Goal: Task Accomplishment & Management: Use online tool/utility

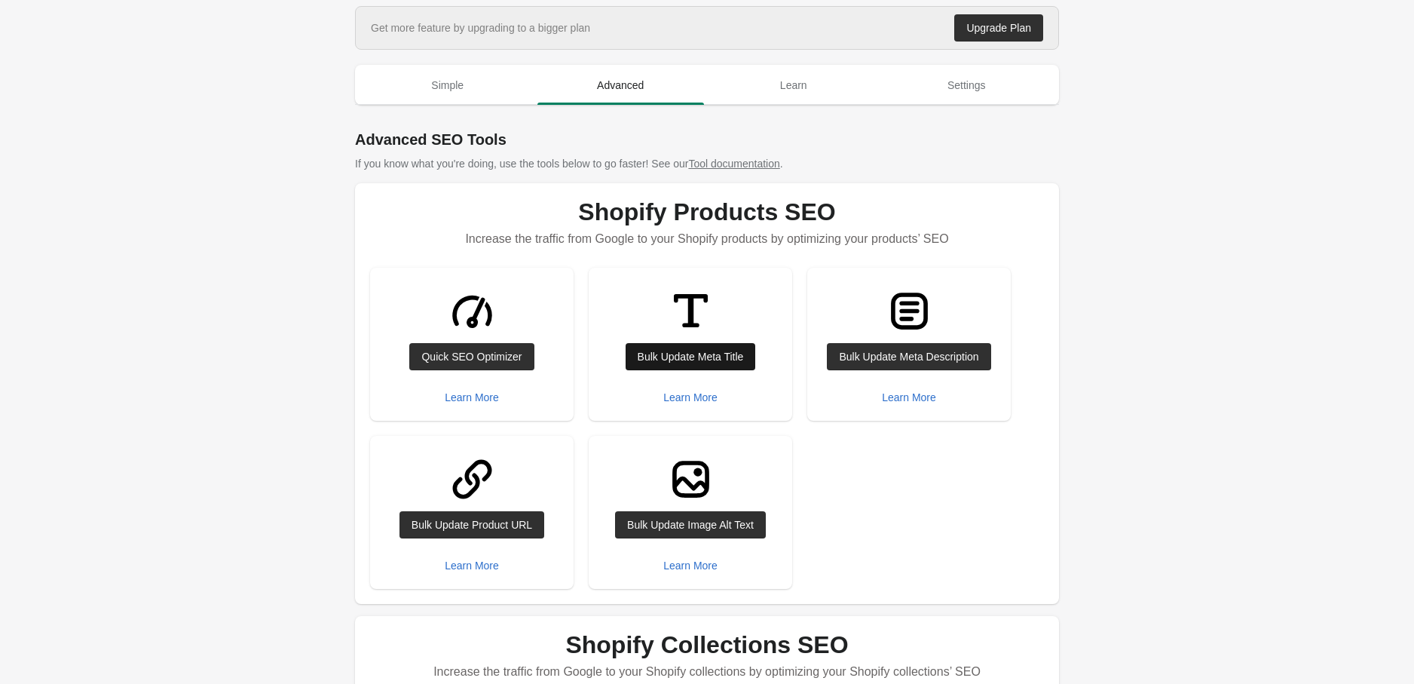
click at [694, 354] on div "Bulk Update Meta Title" at bounding box center [691, 357] width 106 height 12
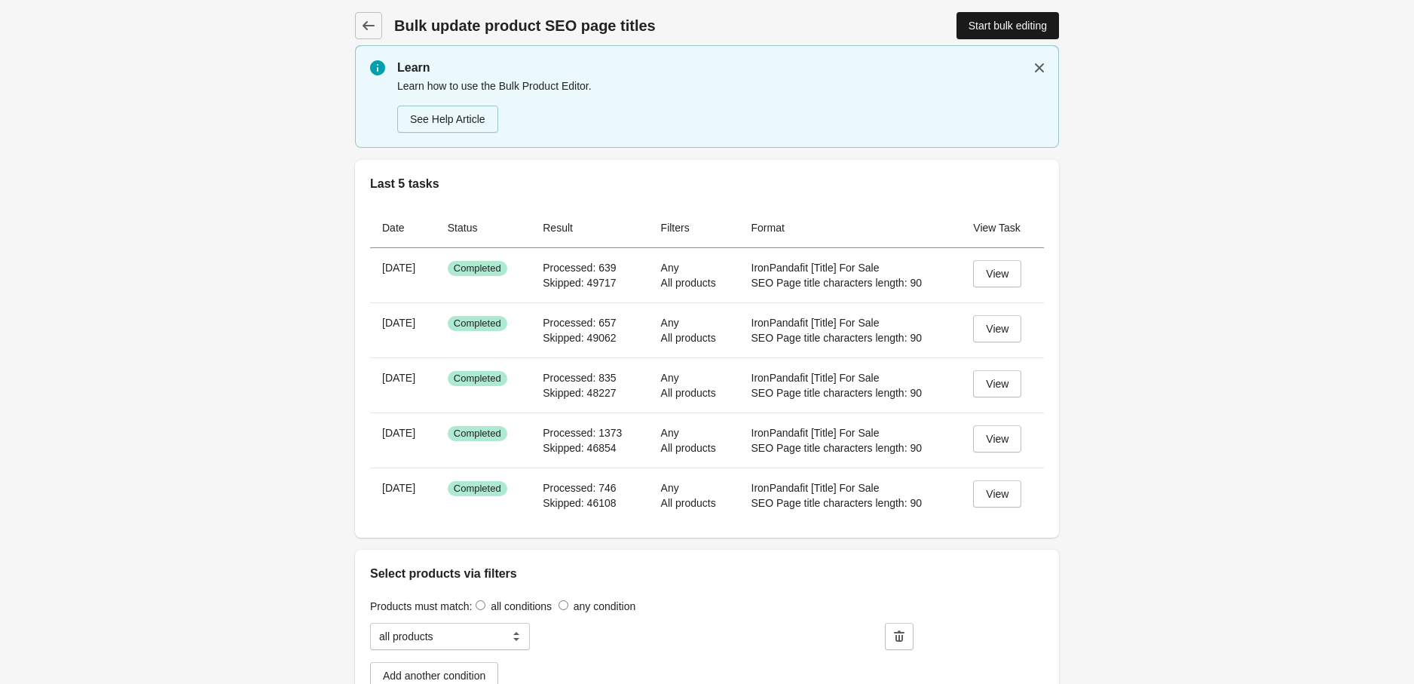
click at [973, 25] on div "Start bulk editing" at bounding box center [1008, 26] width 78 height 12
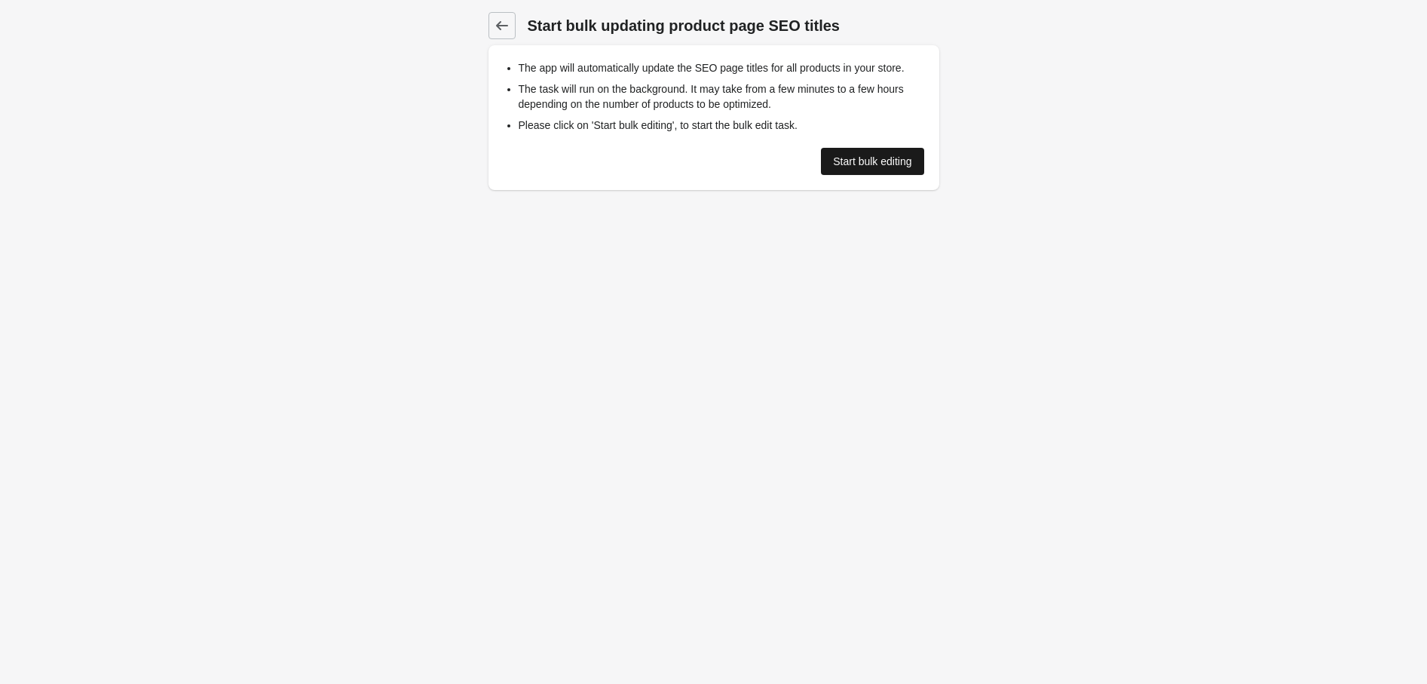
click at [864, 161] on div "Start bulk editing" at bounding box center [872, 161] width 78 height 12
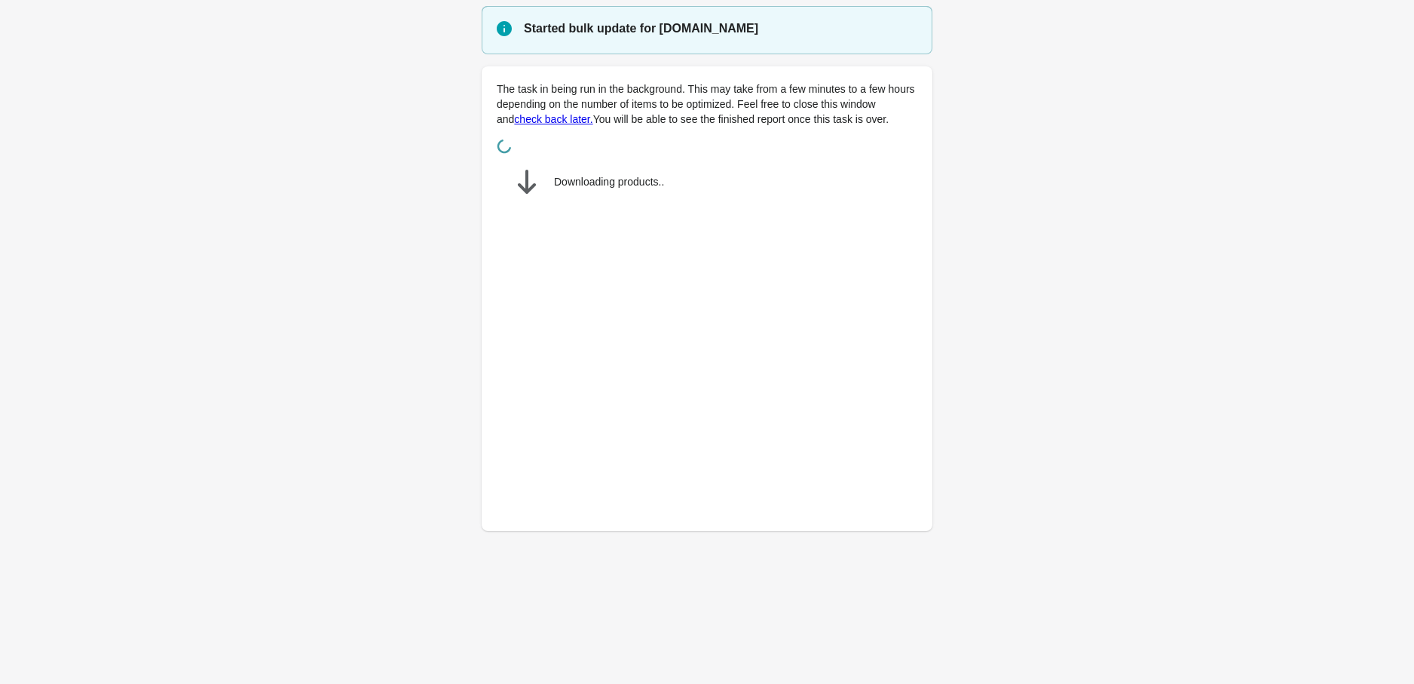
click at [1187, 409] on main "Started bulk update for [DOMAIN_NAME] The task in being run in the background. …" at bounding box center [707, 277] width 1414 height 543
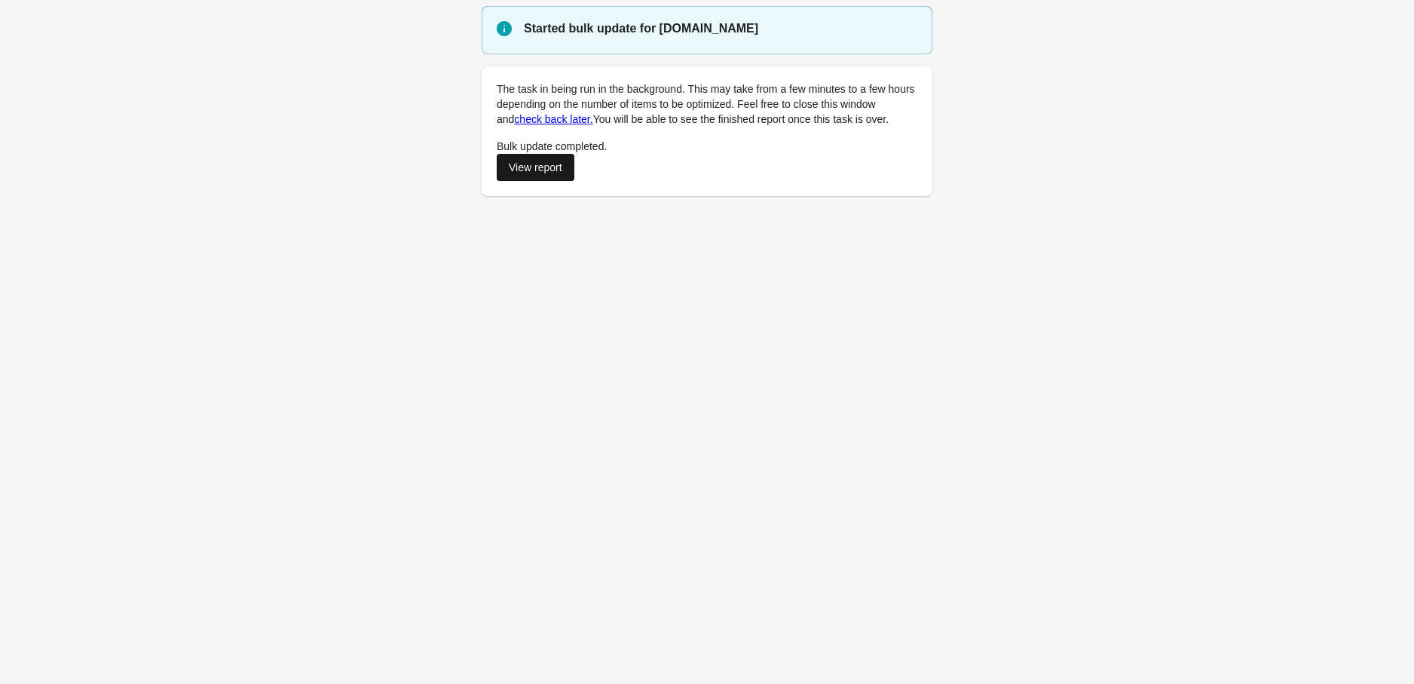
click at [510, 170] on div "View report" at bounding box center [536, 167] width 54 height 12
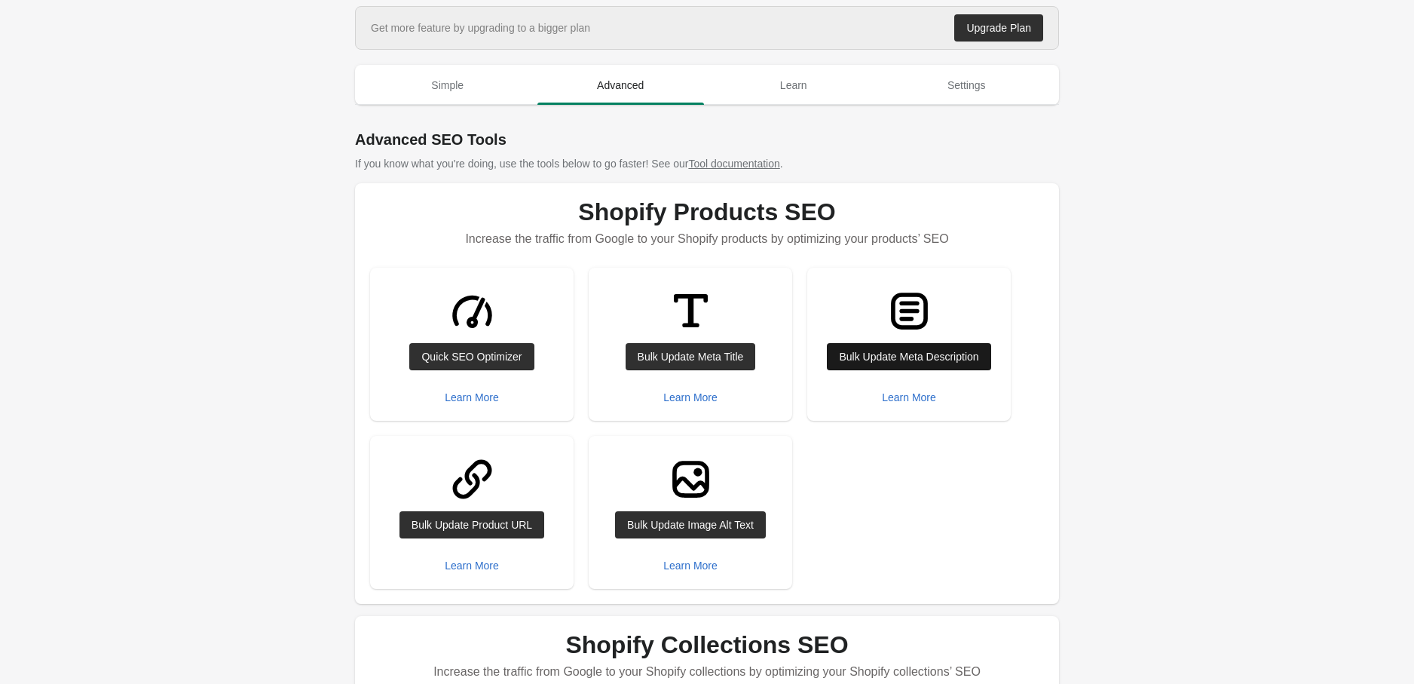
click at [853, 360] on div "Bulk Update Meta Description" at bounding box center [908, 357] width 139 height 12
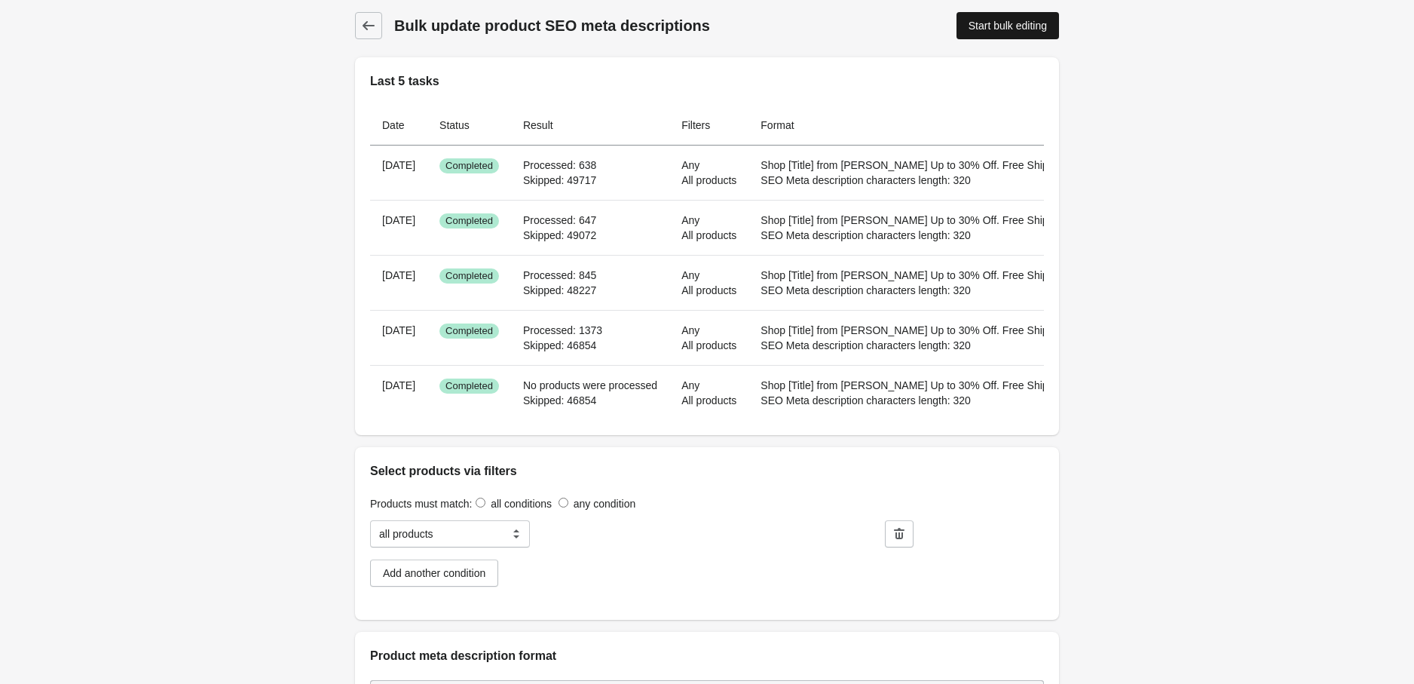
click at [1003, 22] on div "Start bulk editing" at bounding box center [1008, 26] width 78 height 12
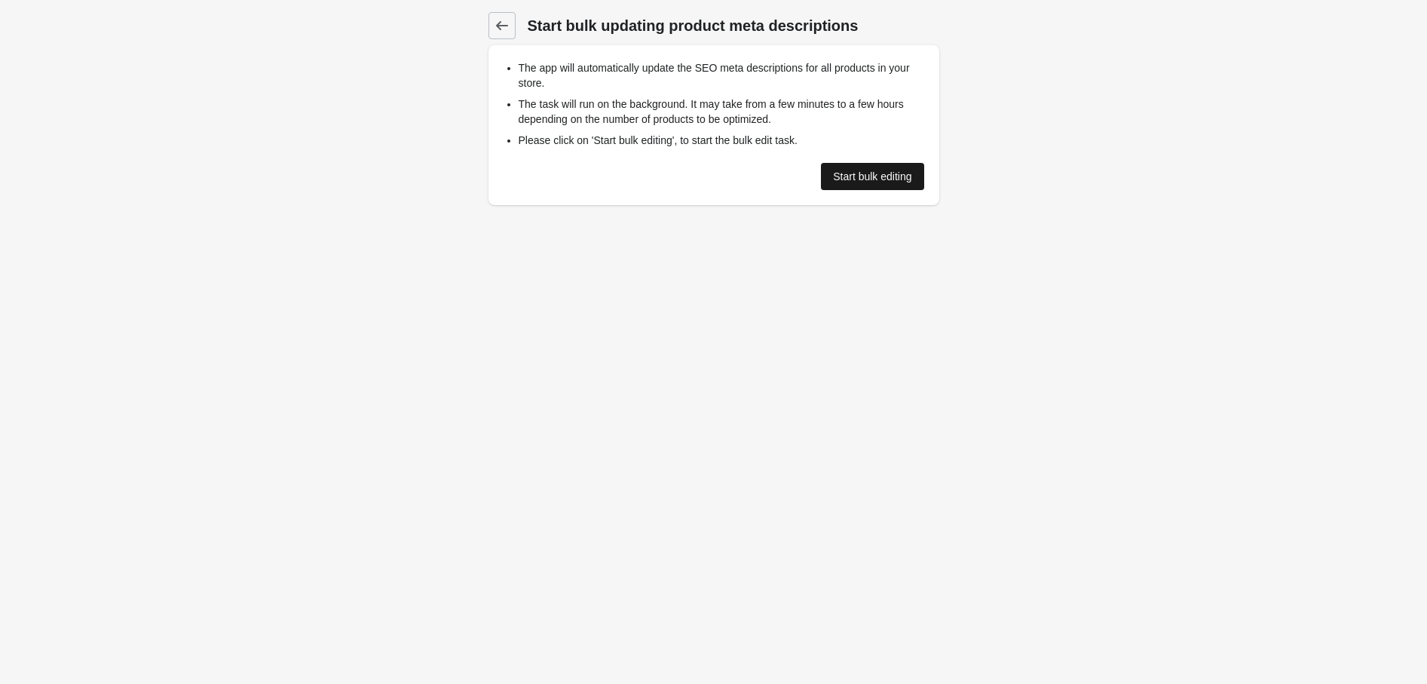
click at [888, 178] on div "Start bulk editing" at bounding box center [872, 176] width 78 height 12
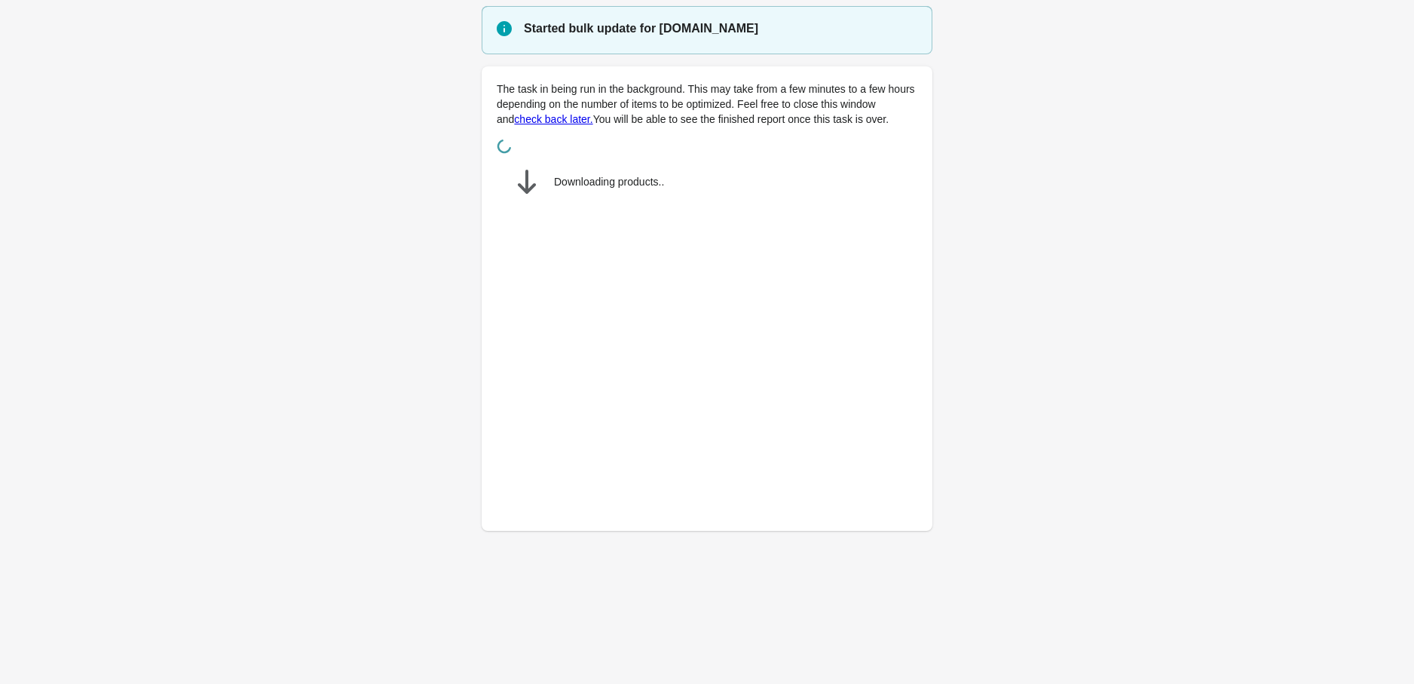
click at [1058, 454] on main "Started bulk update for [DOMAIN_NAME] The task in being run in the background. …" at bounding box center [707, 277] width 1414 height 543
